Goal: Navigation & Orientation: Find specific page/section

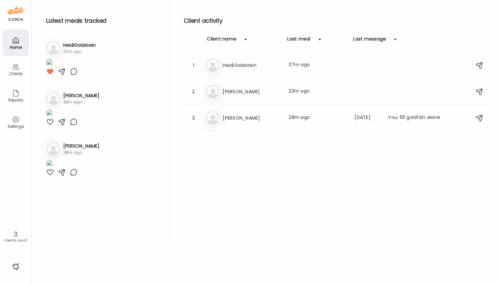
click at [236, 115] on h3 "[PERSON_NAME]" at bounding box center [251, 118] width 58 height 8
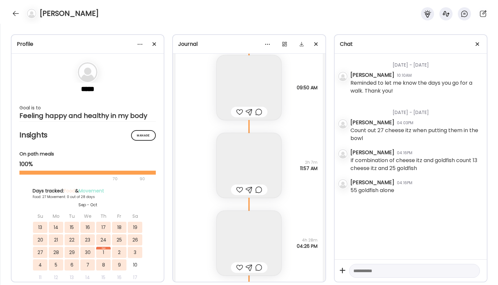
scroll to position [7464, 0]
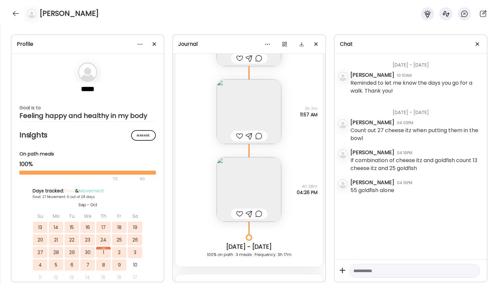
click at [247, 181] on img at bounding box center [249, 189] width 65 height 65
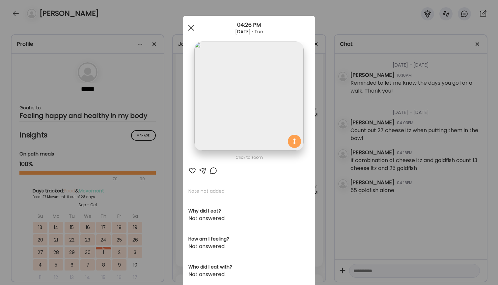
click at [189, 26] on span at bounding box center [191, 28] width 6 height 6
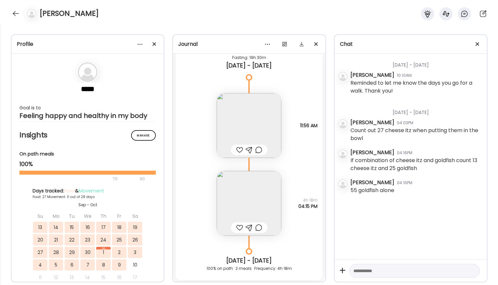
scroll to position [7692, 0]
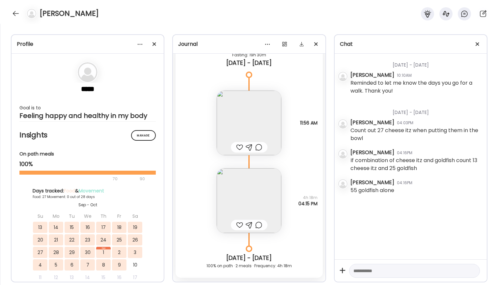
click at [248, 126] on img at bounding box center [249, 123] width 65 height 65
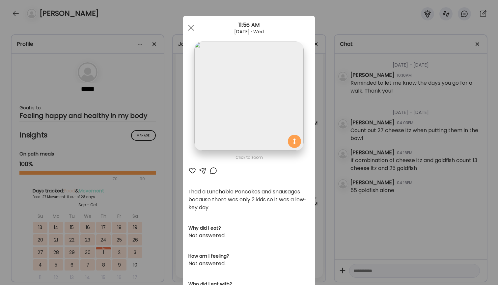
click at [116, 114] on div "Ate Coach Dashboard Wahoo! It’s official Take a moment to set up your Coach Pro…" at bounding box center [249, 142] width 498 height 285
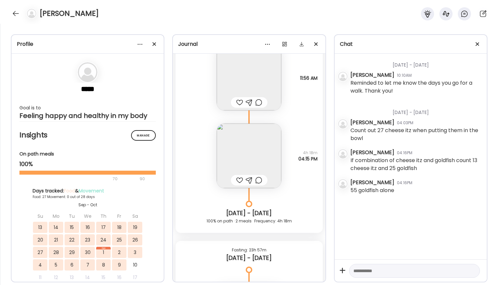
scroll to position [7740, 0]
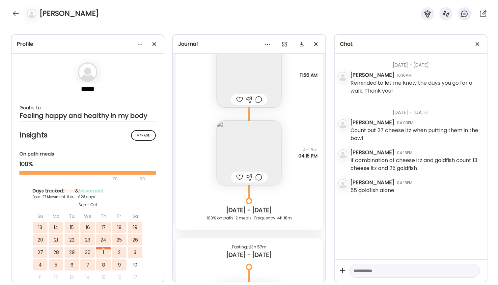
click at [278, 149] on img at bounding box center [249, 152] width 65 height 65
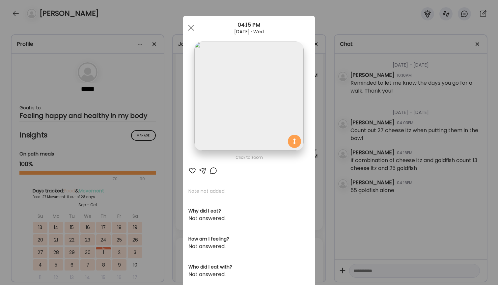
click at [379, 73] on div "Ate Coach Dashboard Wahoo! It’s official Take a moment to set up your Coach Pro…" at bounding box center [249, 142] width 498 height 285
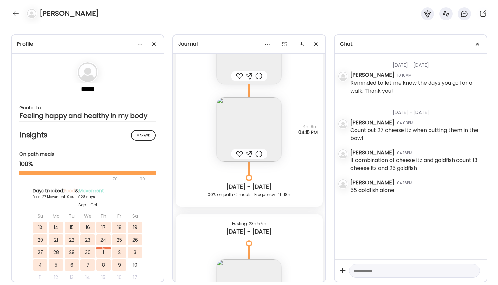
scroll to position [7907, 0]
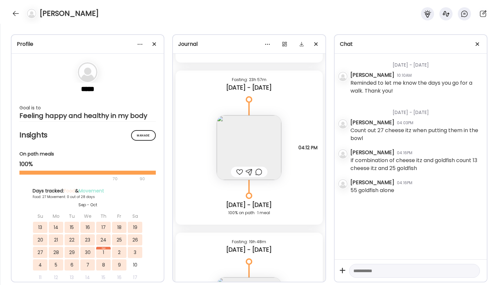
click at [237, 144] on img at bounding box center [249, 147] width 65 height 65
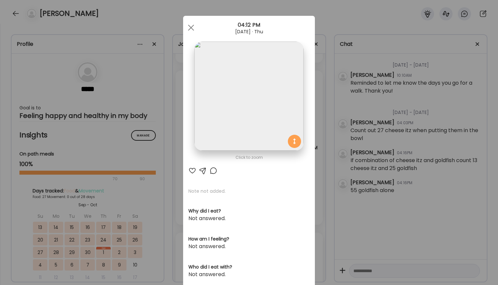
click at [396, 119] on div "Ate Coach Dashboard Wahoo! It’s official Take a moment to set up your Coach Pro…" at bounding box center [249, 142] width 498 height 285
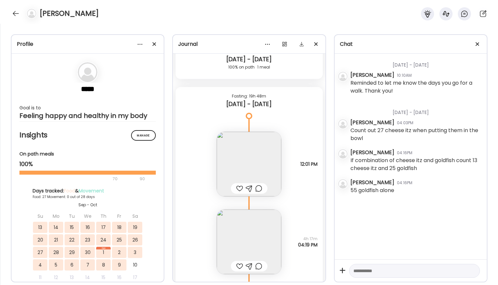
scroll to position [8075, 0]
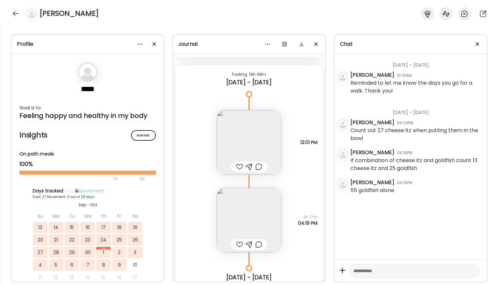
click at [252, 139] on img at bounding box center [249, 142] width 65 height 65
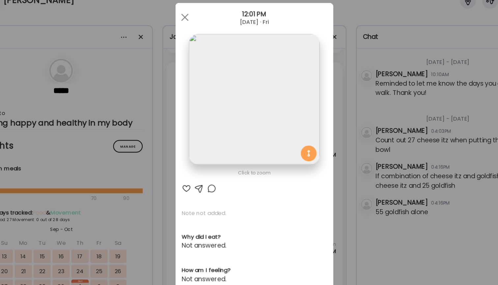
click at [294, 41] on div "Ate Coach Dashboard Wahoo! It’s official Take a moment to set up your Coach Pro…" at bounding box center [249, 142] width 498 height 285
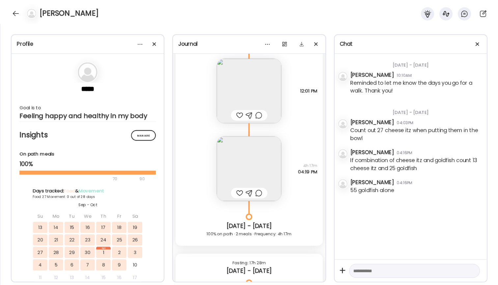
scroll to position [8134, 0]
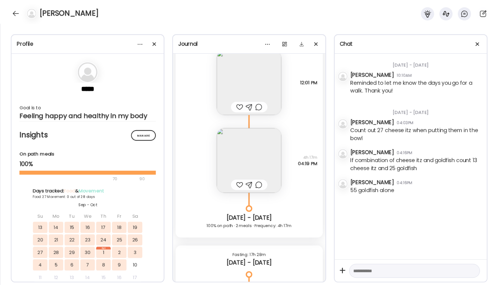
click at [254, 163] on img at bounding box center [249, 160] width 65 height 65
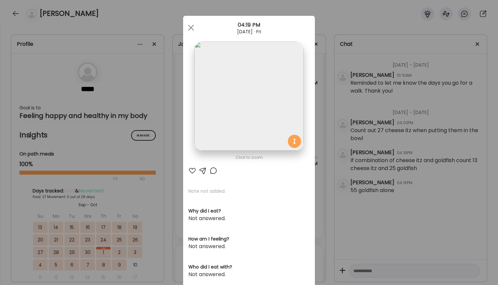
click at [416, 70] on div "Ate Coach Dashboard Wahoo! It’s official Take a moment to set up your Coach Pro…" at bounding box center [249, 142] width 498 height 285
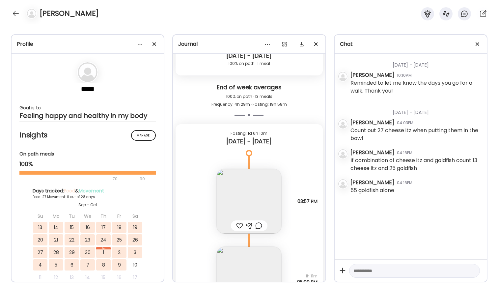
scroll to position [8493, 0]
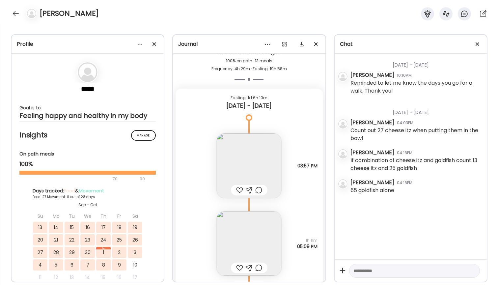
click at [269, 165] on img at bounding box center [249, 165] width 65 height 65
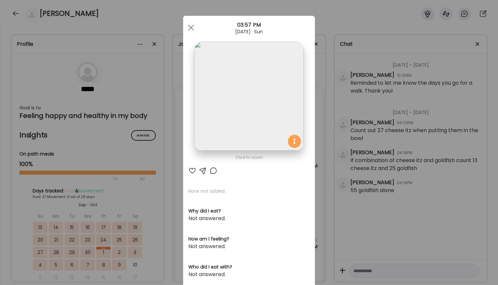
click at [326, 79] on div "Ate Coach Dashboard Wahoo! It’s official Take a moment to set up your Coach Pro…" at bounding box center [249, 142] width 498 height 285
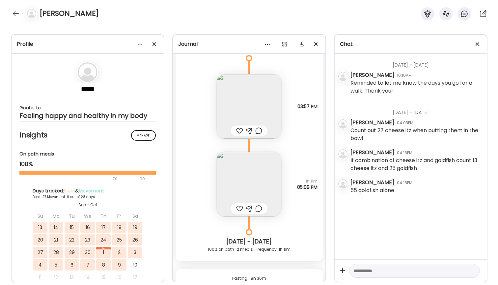
scroll to position [8569, 0]
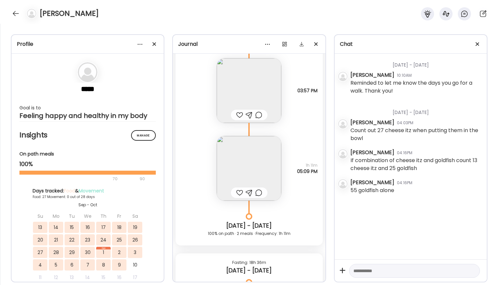
click at [259, 175] on img at bounding box center [249, 168] width 65 height 65
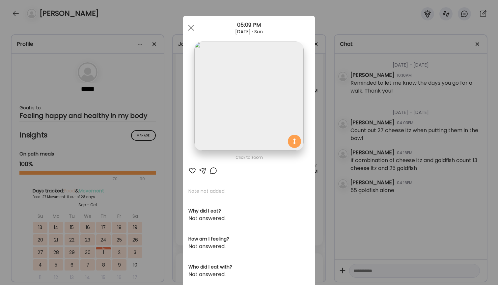
click at [418, 82] on div "Ate Coach Dashboard Wahoo! It’s official Take a moment to set up your Coach Pro…" at bounding box center [249, 142] width 498 height 285
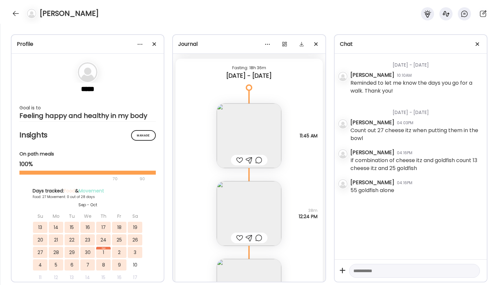
scroll to position [8764, 0]
click at [262, 132] on img at bounding box center [249, 134] width 65 height 65
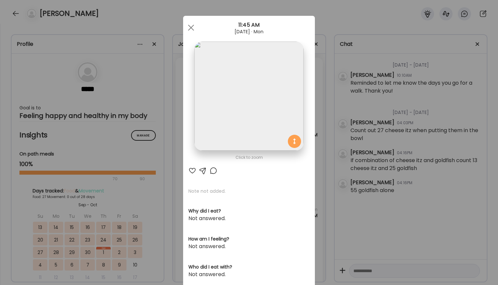
click at [320, 90] on div "Ate Coach Dashboard Wahoo! It’s official Take a moment to set up your Coach Pro…" at bounding box center [249, 142] width 498 height 285
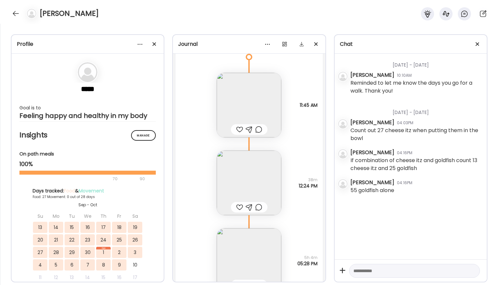
scroll to position [8860, 0]
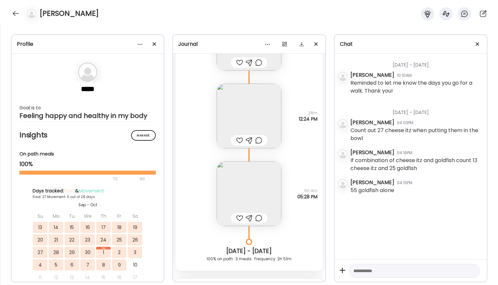
click at [245, 179] on img at bounding box center [249, 193] width 65 height 65
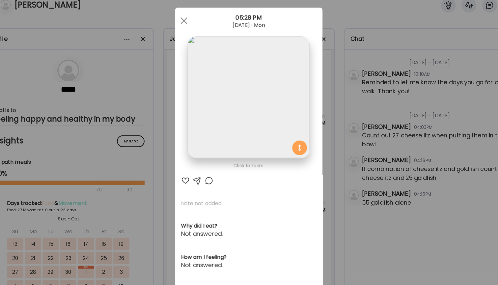
click at [314, 67] on div "Ate Coach Dashboard Wahoo! It’s official Take a moment to set up your Coach Pro…" at bounding box center [249, 142] width 498 height 285
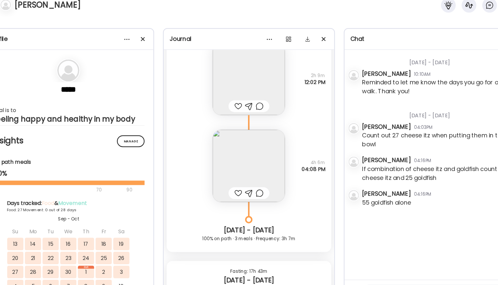
scroll to position [9215, 0]
click at [228, 155] on img at bounding box center [249, 156] width 65 height 65
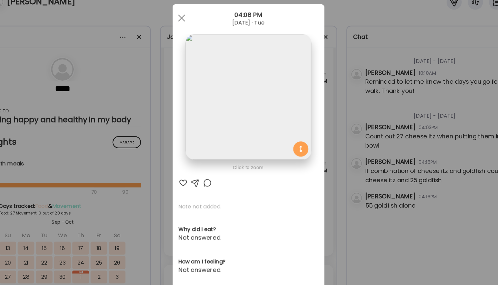
click at [346, 64] on div "Ate Coach Dashboard Wahoo! It’s official Take a moment to set up your Coach Pro…" at bounding box center [249, 142] width 498 height 285
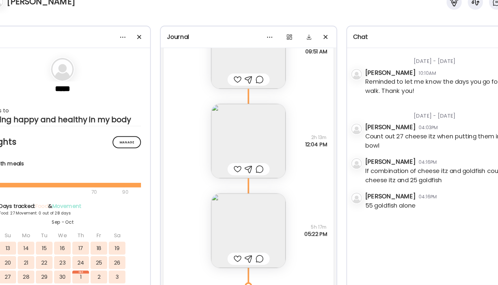
scroll to position [9509, 0]
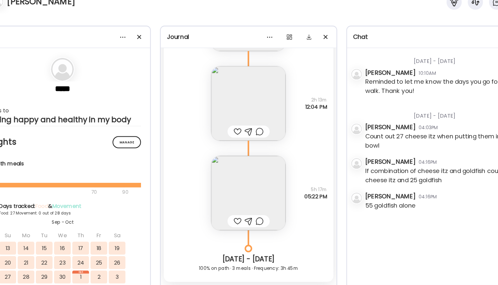
click at [236, 164] on img at bounding box center [249, 179] width 65 height 65
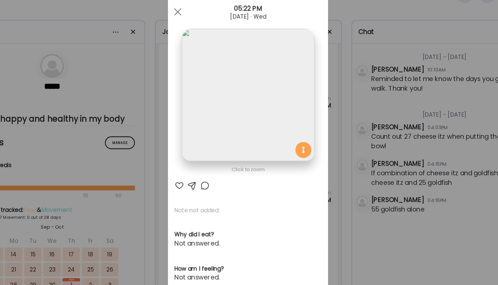
click at [299, 73] on div "Ate Coach Dashboard Wahoo! It’s official Take a moment to set up your Coach Pro…" at bounding box center [249, 142] width 498 height 285
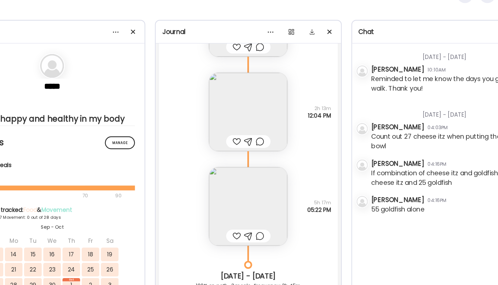
scroll to position [9498, 0]
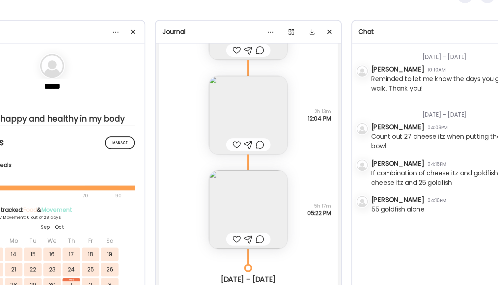
click at [226, 158] on img at bounding box center [249, 190] width 65 height 65
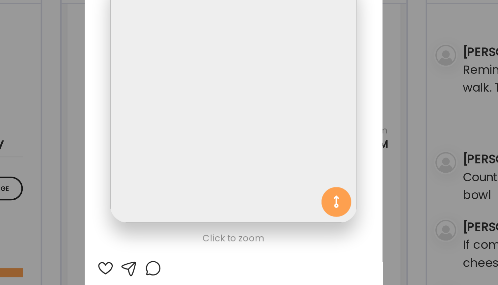
click at [193, 47] on div "Ate Coach Dashboard Wahoo! It’s official Take a moment to set up your Coach Pro…" at bounding box center [249, 142] width 498 height 285
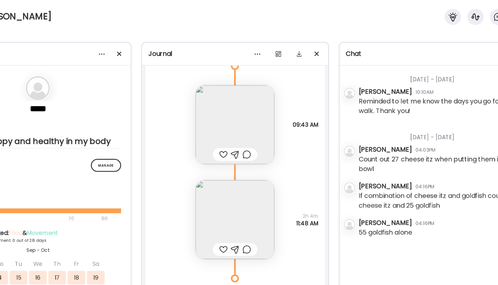
scroll to position [10123, 0]
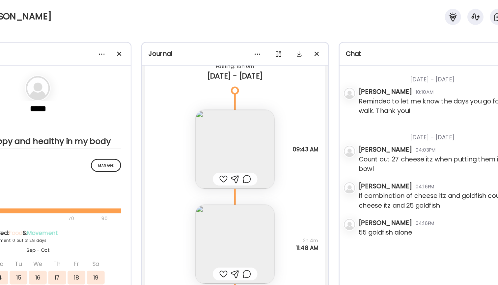
click at [217, 120] on img at bounding box center [249, 122] width 65 height 65
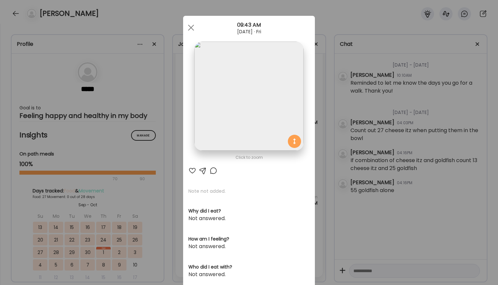
click at [332, 108] on div "Ate Coach Dashboard Wahoo! It’s official Take a moment to set up your Coach Pro…" at bounding box center [249, 142] width 498 height 285
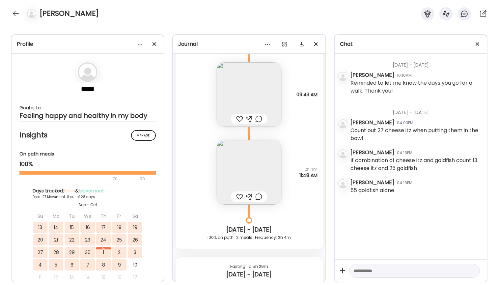
scroll to position [10167, 0]
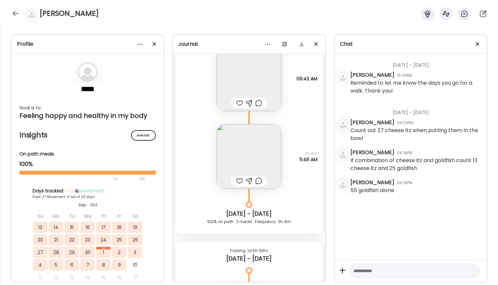
click at [261, 156] on img at bounding box center [249, 156] width 65 height 65
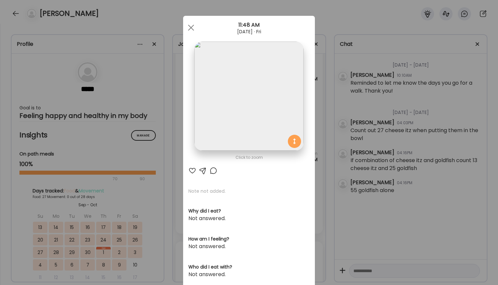
click at [247, 88] on img at bounding box center [248, 95] width 109 height 109
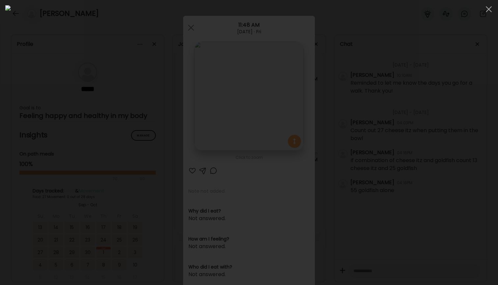
click at [347, 83] on img at bounding box center [248, 142] width 487 height 274
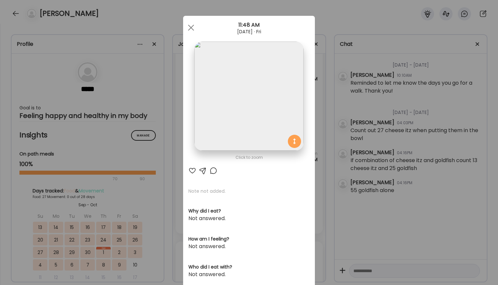
click at [347, 83] on div "Ate Coach Dashboard Wahoo! It’s official Take a moment to set up your Coach Pro…" at bounding box center [249, 142] width 498 height 285
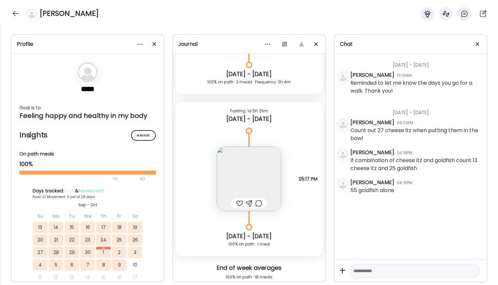
scroll to position [10313, 0]
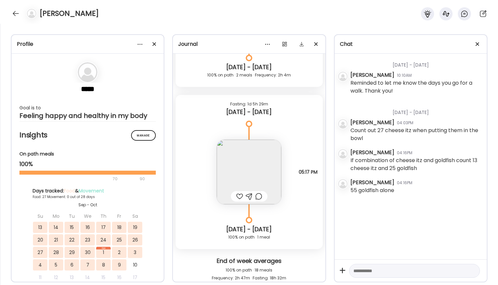
click at [267, 165] on img at bounding box center [249, 172] width 65 height 65
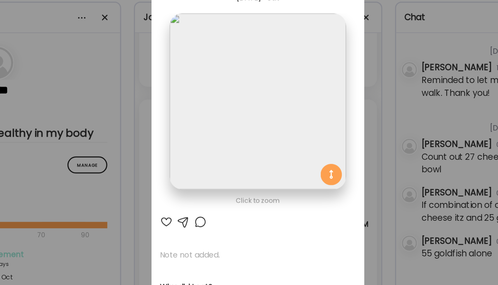
click at [251, 61] on div "Ate Coach Dashboard Wahoo! It’s official Take a moment to set up your Coach Pro…" at bounding box center [249, 142] width 498 height 285
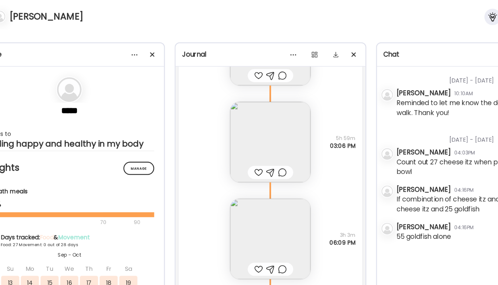
scroll to position [10667, 0]
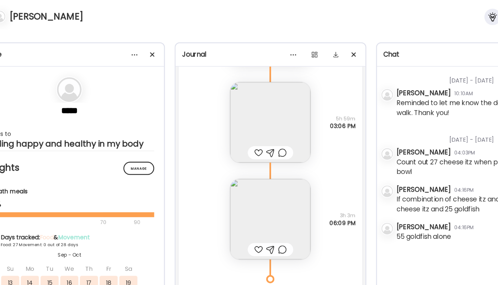
click at [223, 162] on img at bounding box center [249, 176] width 65 height 65
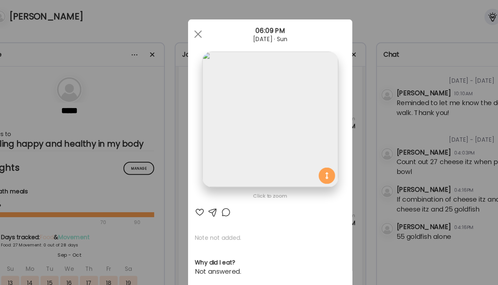
click at [321, 71] on div "Ate Coach Dashboard Wahoo! It’s official Take a moment to set up your Coach Pro…" at bounding box center [249, 142] width 498 height 285
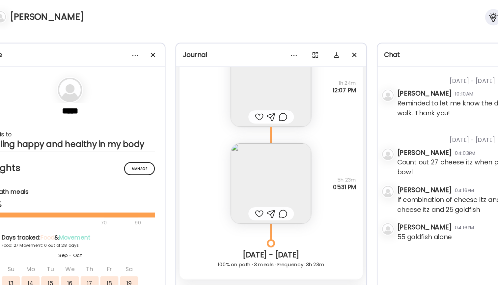
scroll to position [11265, 0]
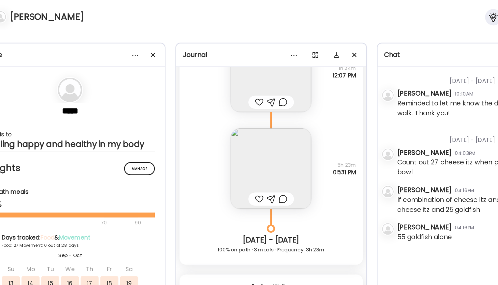
click at [226, 134] on img at bounding box center [249, 135] width 65 height 65
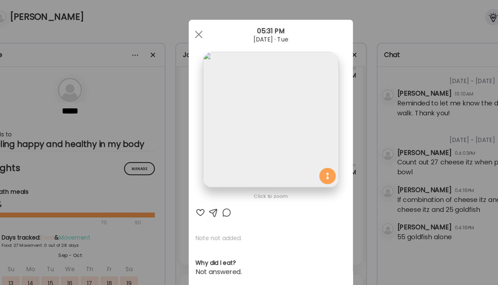
click at [306, 95] on div "Ate Coach Dashboard Wahoo! It’s official Take a moment to set up your Coach Pro…" at bounding box center [249, 142] width 498 height 285
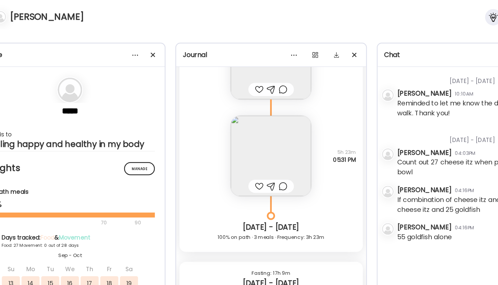
scroll to position [11255, 0]
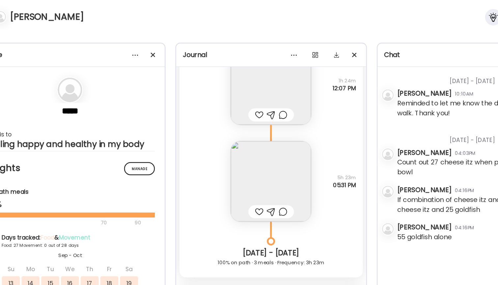
click at [228, 135] on img at bounding box center [249, 145] width 65 height 65
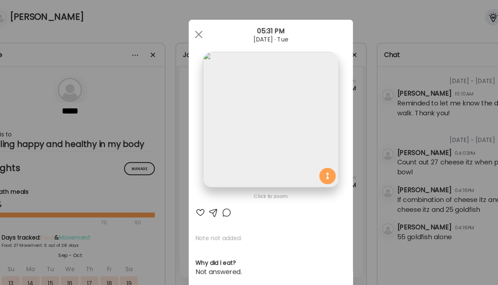
click at [290, 83] on div "Ate Coach Dashboard Wahoo! It’s official Take a moment to set up your Coach Pro…" at bounding box center [249, 142] width 498 height 285
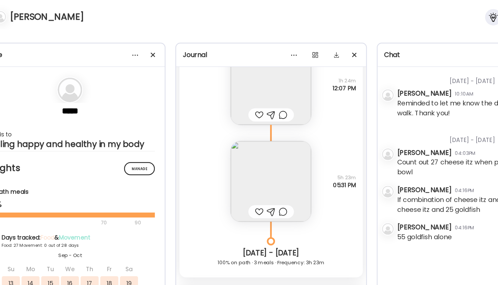
click at [228, 139] on img at bounding box center [249, 145] width 65 height 65
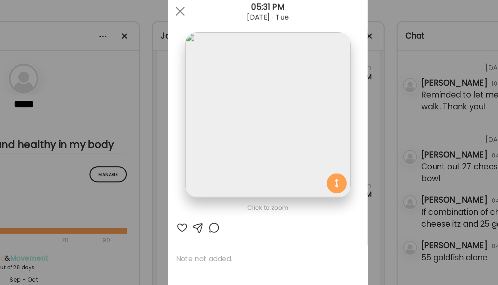
click at [266, 69] on div "Ate Coach Dashboard Wahoo! It’s official Take a moment to set up your Coach Pro…" at bounding box center [249, 142] width 498 height 285
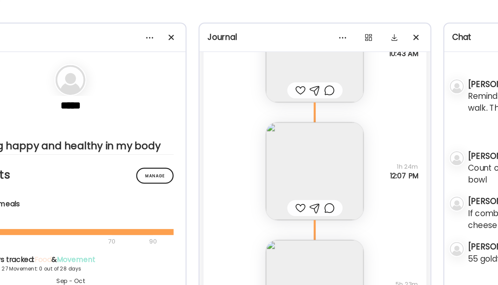
scroll to position [11171, 0]
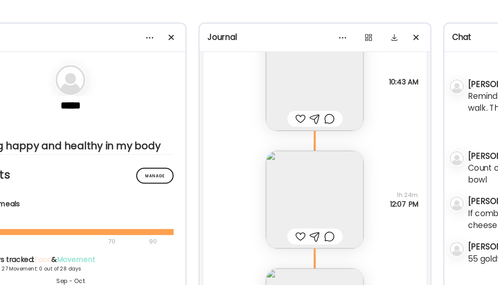
click at [217, 122] on img at bounding box center [249, 151] width 65 height 65
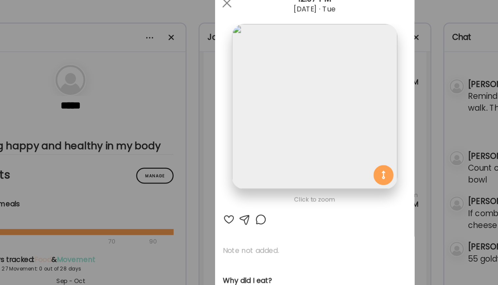
scroll to position [2, 0]
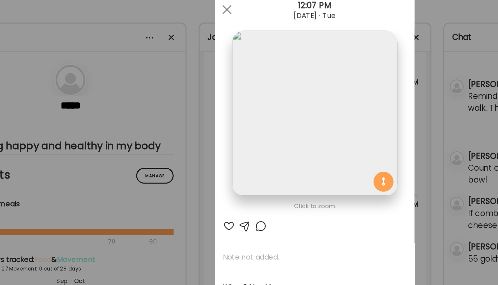
click at [295, 74] on div "Ate Coach Dashboard Wahoo! It’s official Take a moment to set up your Coach Pro…" at bounding box center [249, 142] width 498 height 285
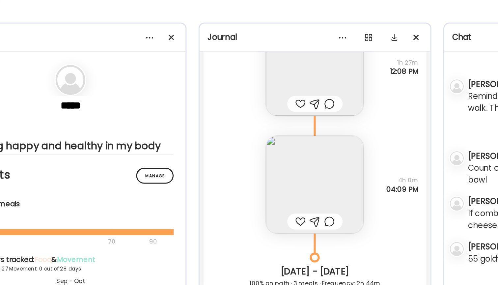
scroll to position [11583, 0]
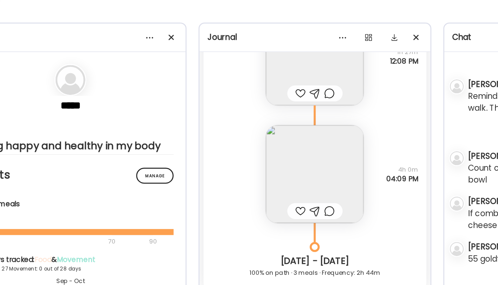
click at [217, 116] on img at bounding box center [249, 134] width 65 height 65
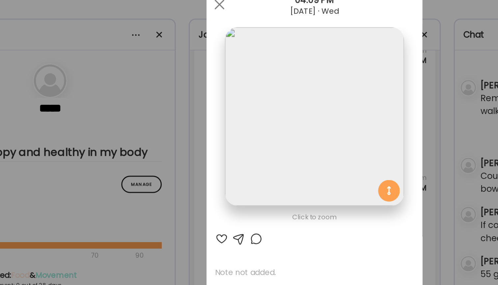
click at [295, 58] on div "Ate Coach Dashboard Wahoo! It’s official Take a moment to set up your Coach Pro…" at bounding box center [249, 142] width 498 height 285
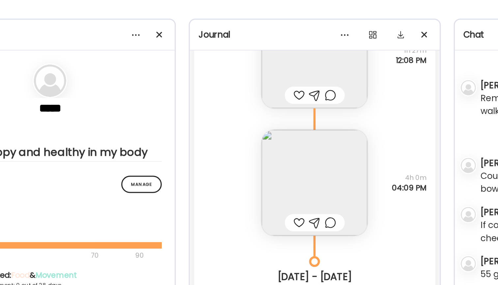
click at [222, 102] on img at bounding box center [249, 134] width 65 height 65
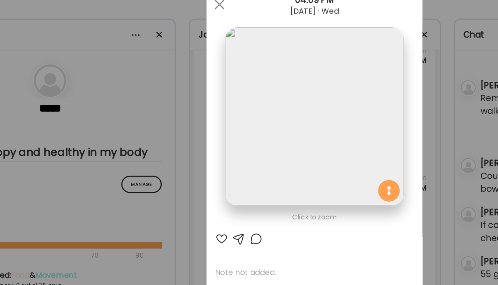
scroll to position [2, 0]
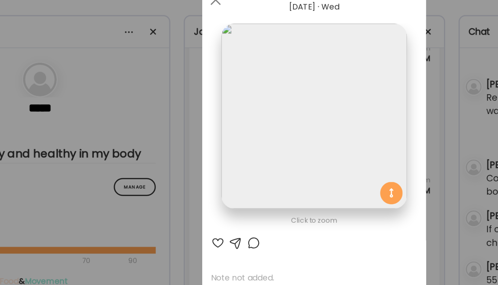
click at [273, 32] on div "Ate Coach Dashboard Wahoo! It’s official Take a moment to set up your Coach Pro…" at bounding box center [249, 142] width 498 height 285
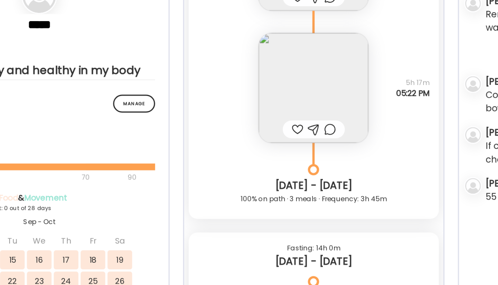
scroll to position [9562, 0]
click at [217, 94] on img at bounding box center [249, 126] width 65 height 65
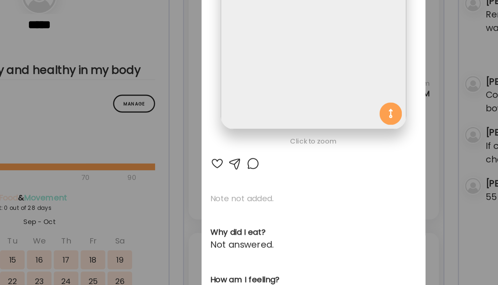
scroll to position [0, 0]
click at [271, 50] on div "Ate Coach Dashboard Wahoo! It’s official Take a moment to set up your Coach Pro…" at bounding box center [249, 142] width 498 height 285
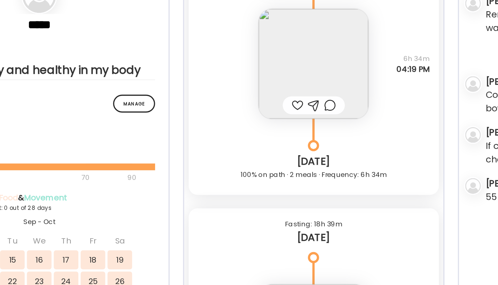
scroll to position [11669, 0]
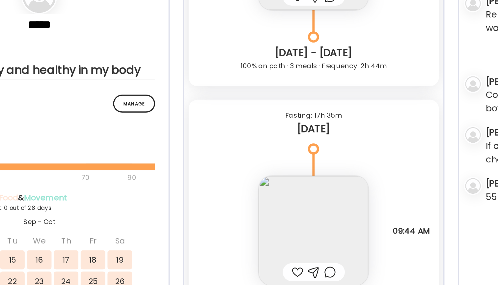
click at [217, 178] on img at bounding box center [249, 210] width 65 height 65
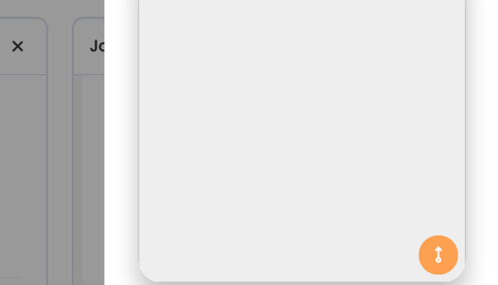
scroll to position [30, 0]
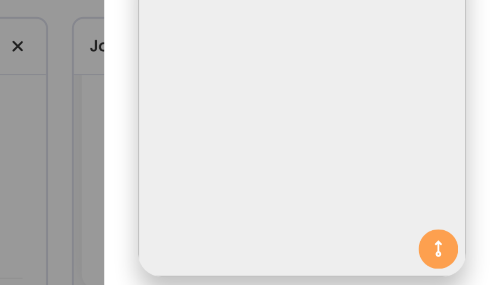
click at [183, 26] on section at bounding box center [249, 74] width 132 height 124
click at [183, 36] on section at bounding box center [249, 74] width 132 height 124
click at [183, 34] on section at bounding box center [249, 74] width 132 height 124
click at [183, 20] on section at bounding box center [249, 74] width 132 height 124
click at [21, 7] on div "Ate Coach Dashboard Wahoo! It’s official Take a moment to set up your Coach Pro…" at bounding box center [249, 142] width 498 height 285
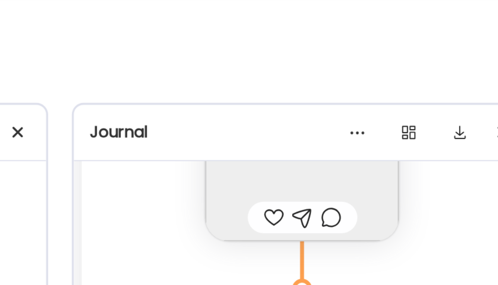
scroll to position [0, 0]
